Goal: Information Seeking & Learning: Learn about a topic

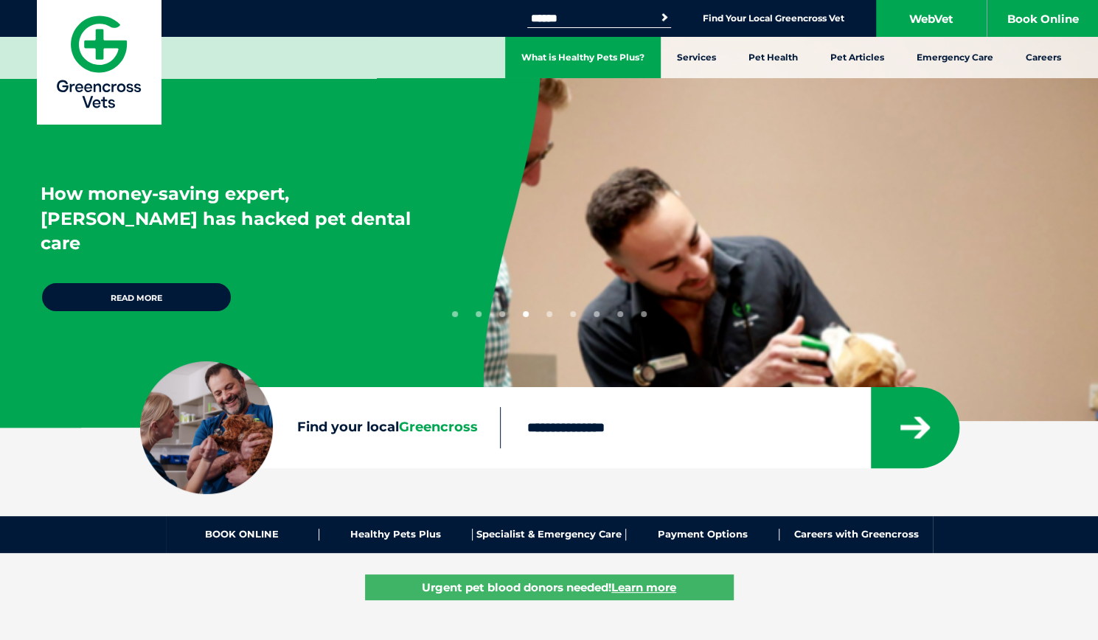
click at [597, 64] on link "What is Healthy Pets Plus?" at bounding box center [583, 57] width 156 height 41
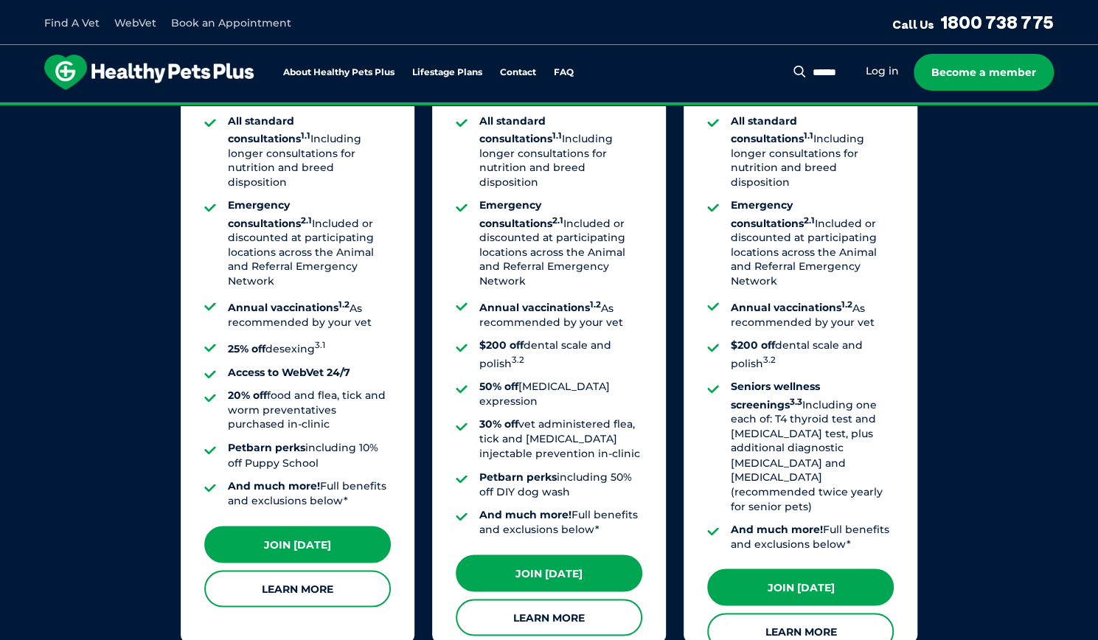
scroll to position [1254, 0]
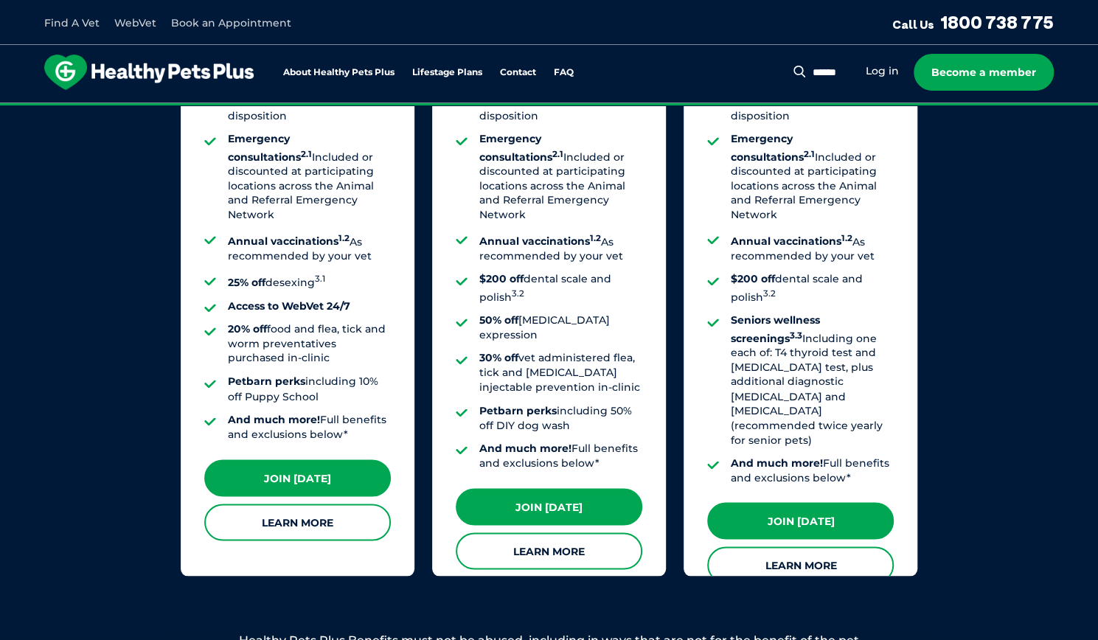
click at [820, 80] on div "Search for: Search Log in Become a member" at bounding box center [931, 72] width 245 height 37
click at [816, 76] on input "Search for:" at bounding box center [797, 73] width 107 height 15
type input "**********"
click at [726, 64] on button "Search" at bounding box center [735, 71] width 18 height 15
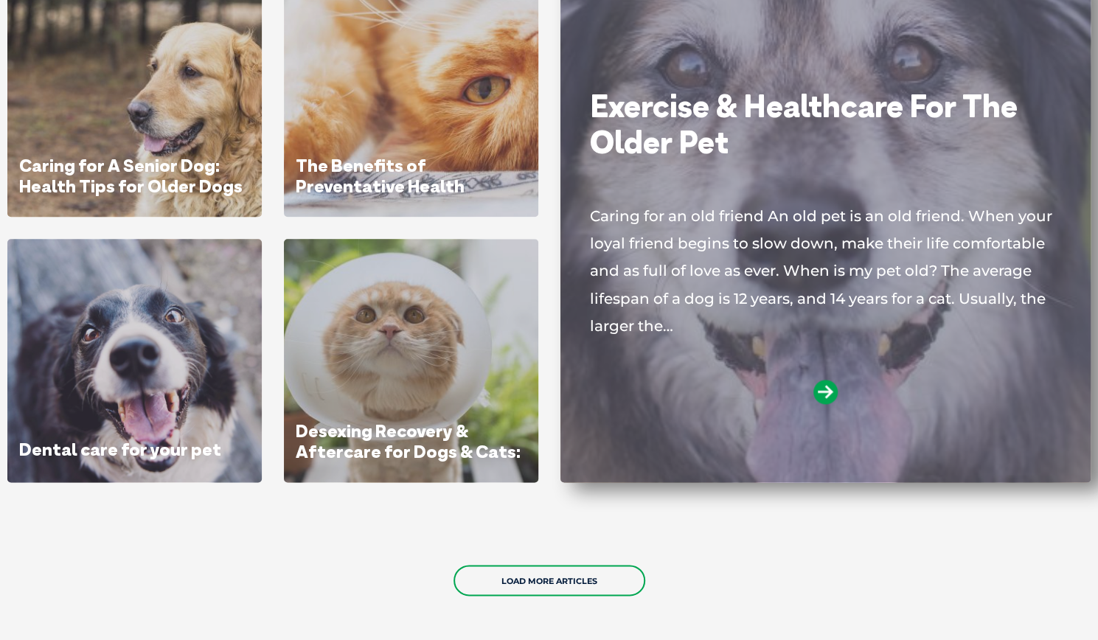
scroll to position [516, 0]
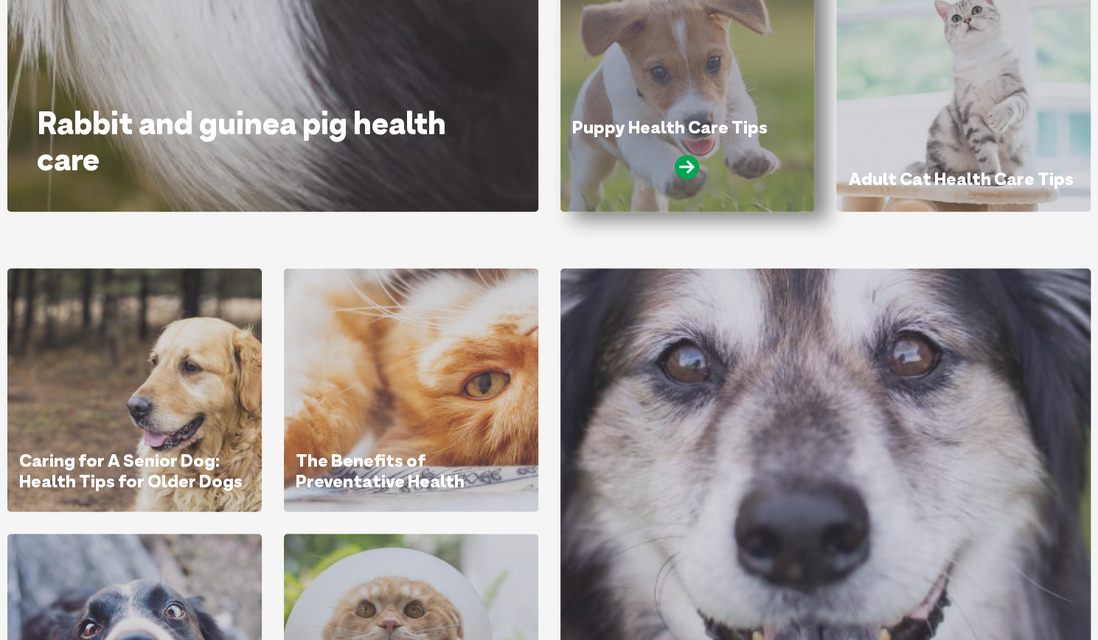
click at [716, 149] on div "Puppy Health Care Tips" at bounding box center [687, 154] width 231 height 74
click at [686, 176] on icon at bounding box center [687, 167] width 24 height 24
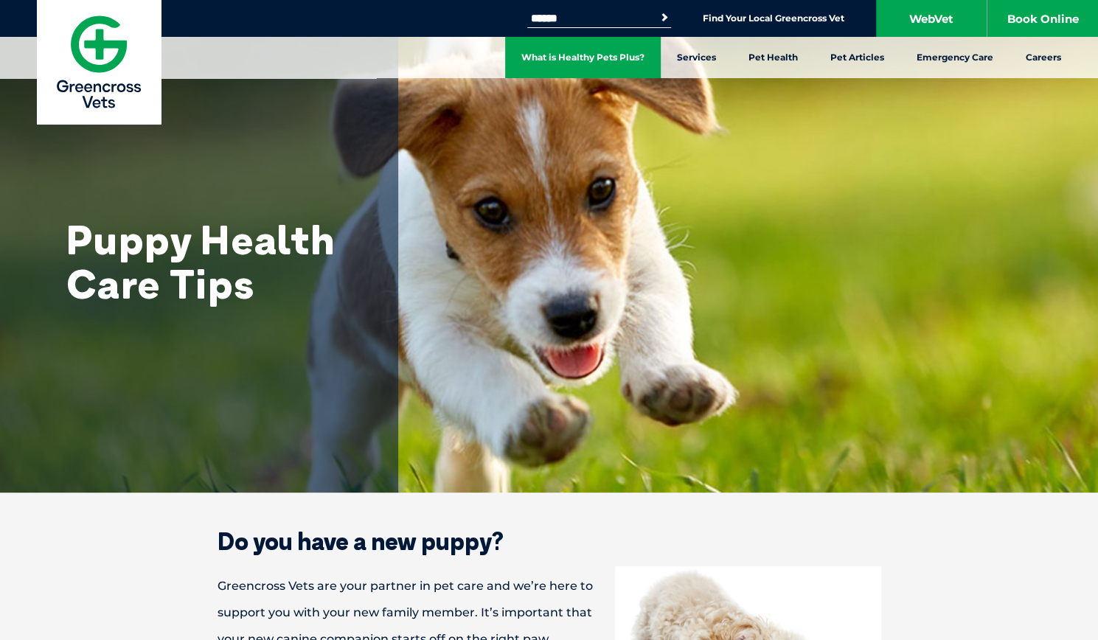
click at [627, 60] on link "What is Healthy Pets Plus?" at bounding box center [583, 57] width 156 height 41
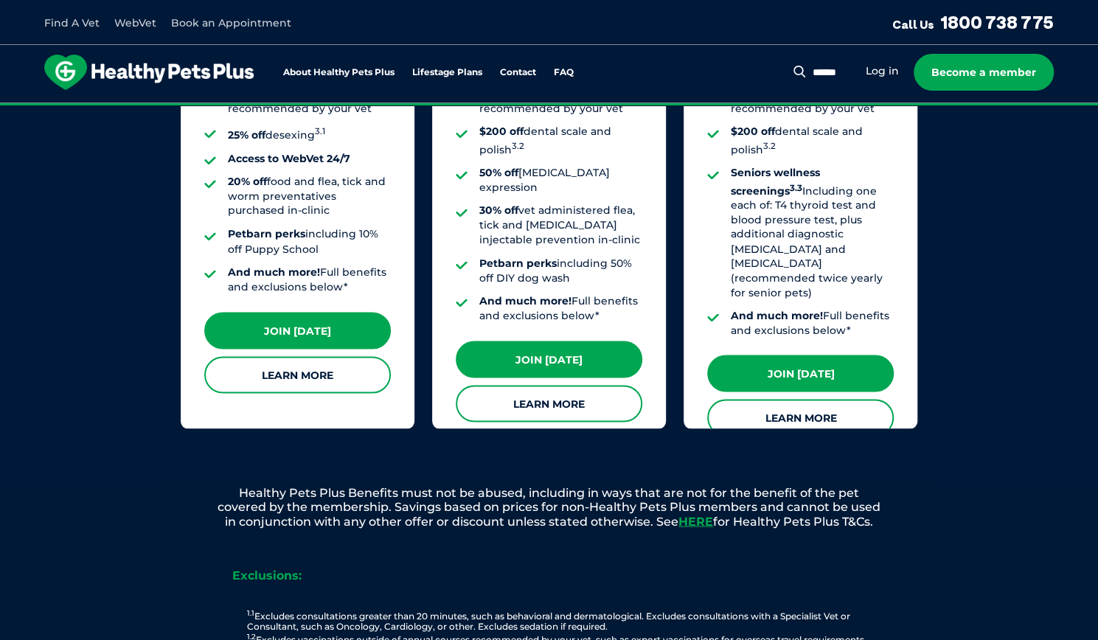
scroll to position [1033, 0]
